Goal: Task Accomplishment & Management: Complete application form

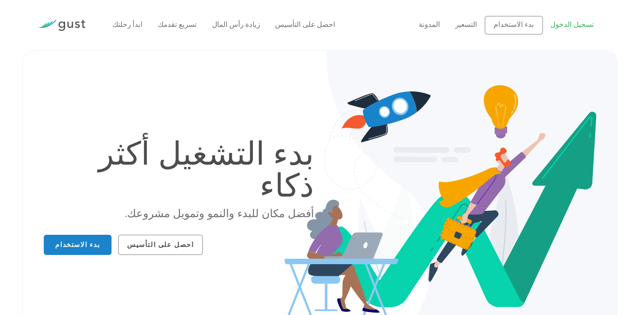
click at [575, 27] on link "تسجيل الدخول" at bounding box center [572, 25] width 44 height 8
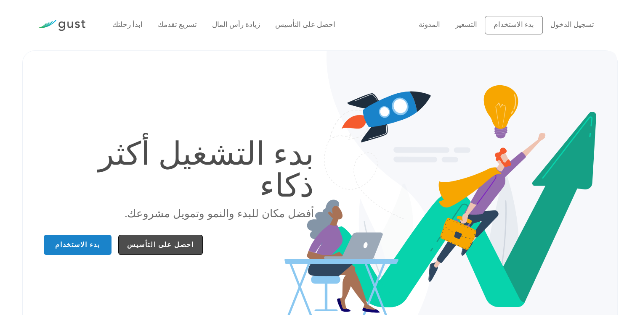
click at [150, 235] on link "احصل على التأسيس" at bounding box center [160, 245] width 85 height 20
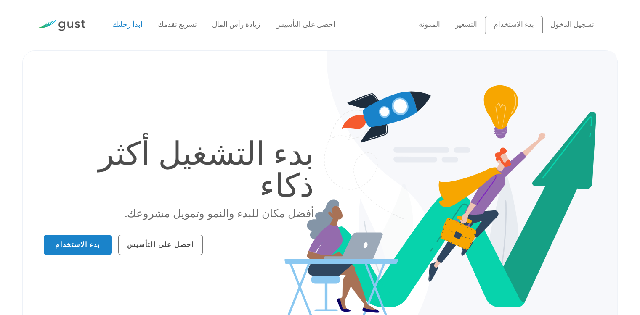
click at [132, 26] on link "ابدأ رحلتك" at bounding box center [127, 25] width 30 height 8
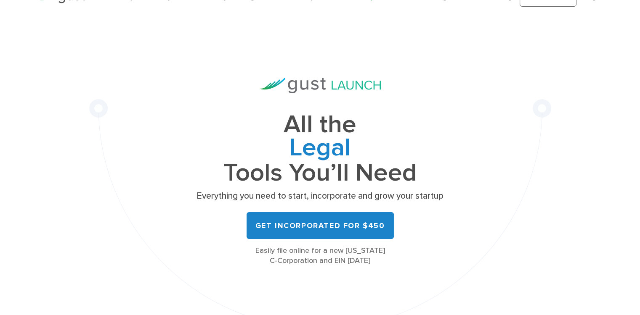
scroll to position [42, 0]
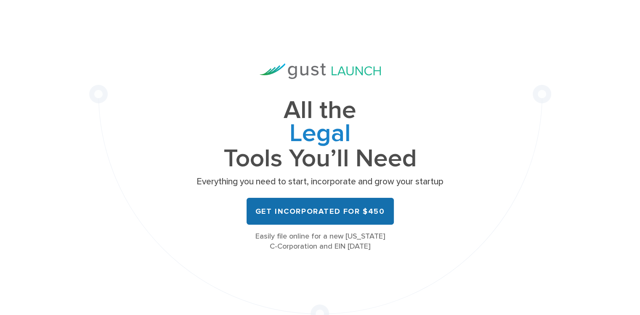
click at [318, 214] on link "Get Incorporated for $450" at bounding box center [319, 211] width 147 height 27
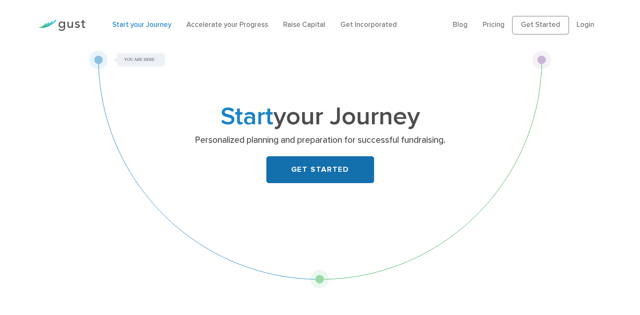
click at [297, 173] on link "GET STARTED" at bounding box center [320, 169] width 108 height 27
